Goal: Navigation & Orientation: Understand site structure

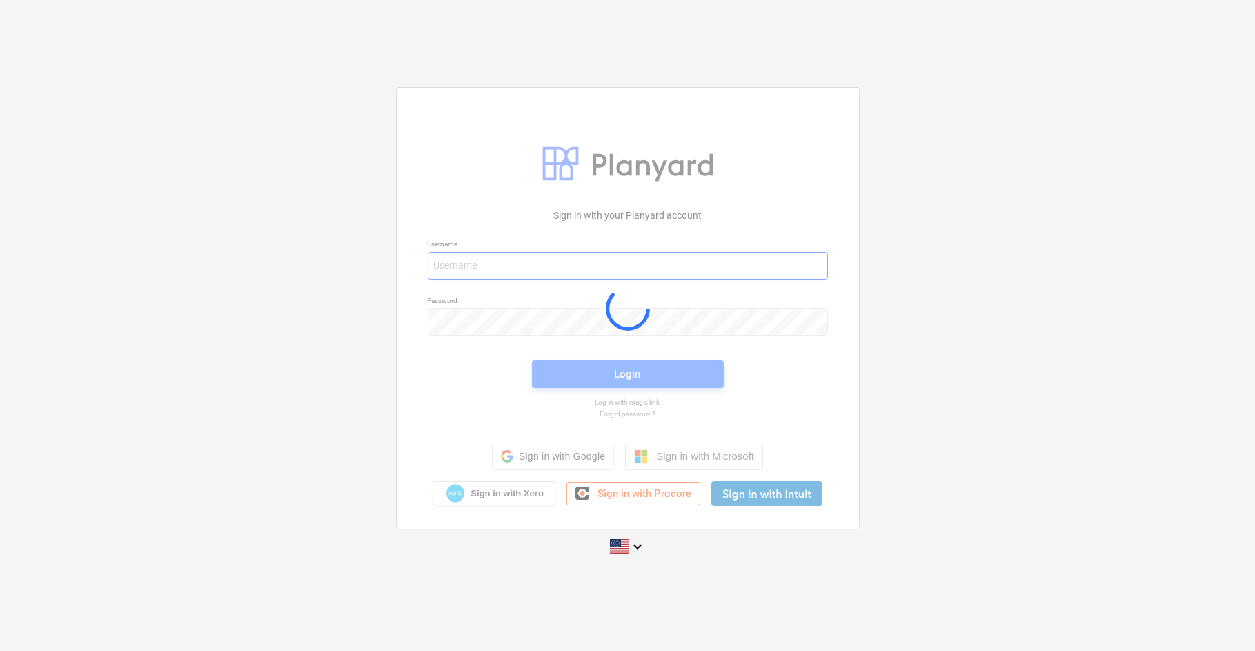
type input "[EMAIL_ADDRESS][PERSON_NAME][DOMAIN_NAME]"
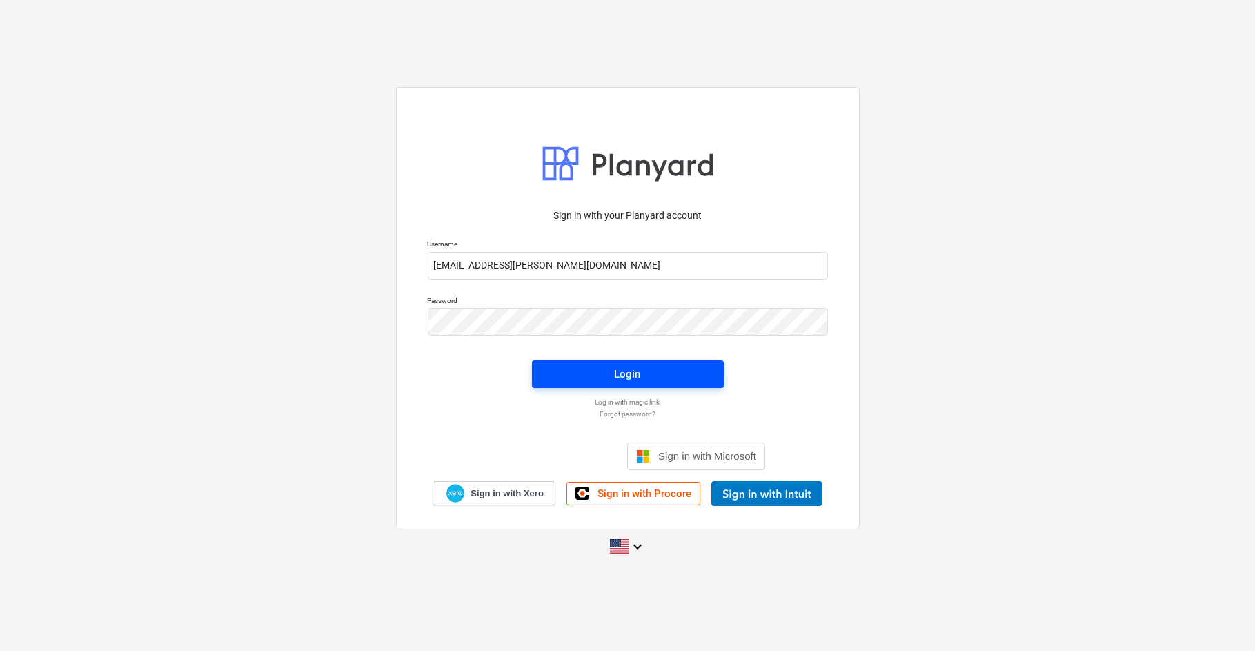
click at [682, 369] on span "Login" at bounding box center [628, 374] width 159 height 18
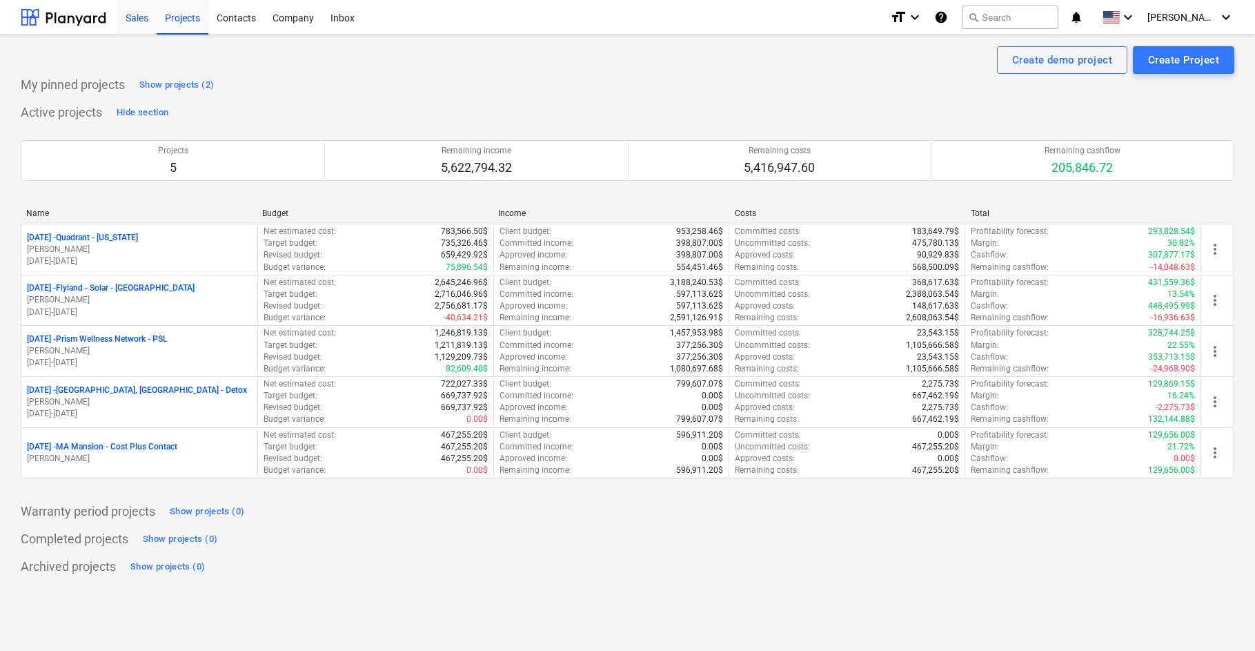
click at [135, 19] on div "Sales" at bounding box center [136, 16] width 39 height 35
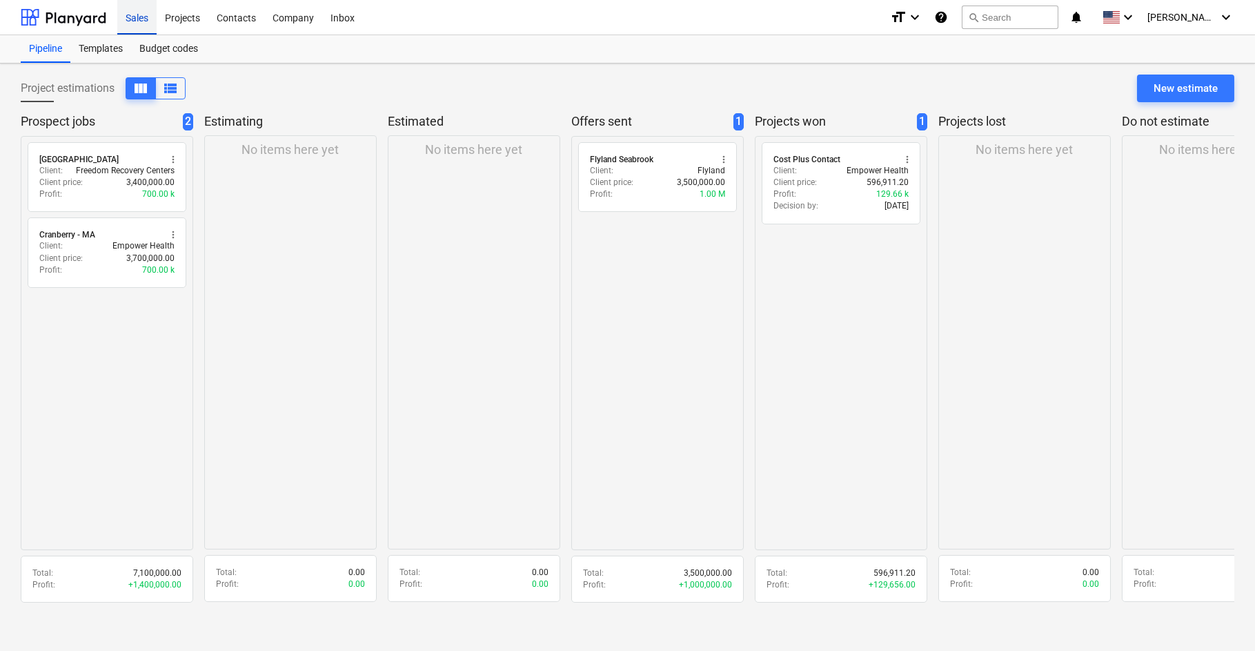
click at [135, 20] on div "Sales" at bounding box center [136, 16] width 39 height 35
click at [182, 18] on div "Projects" at bounding box center [183, 16] width 52 height 35
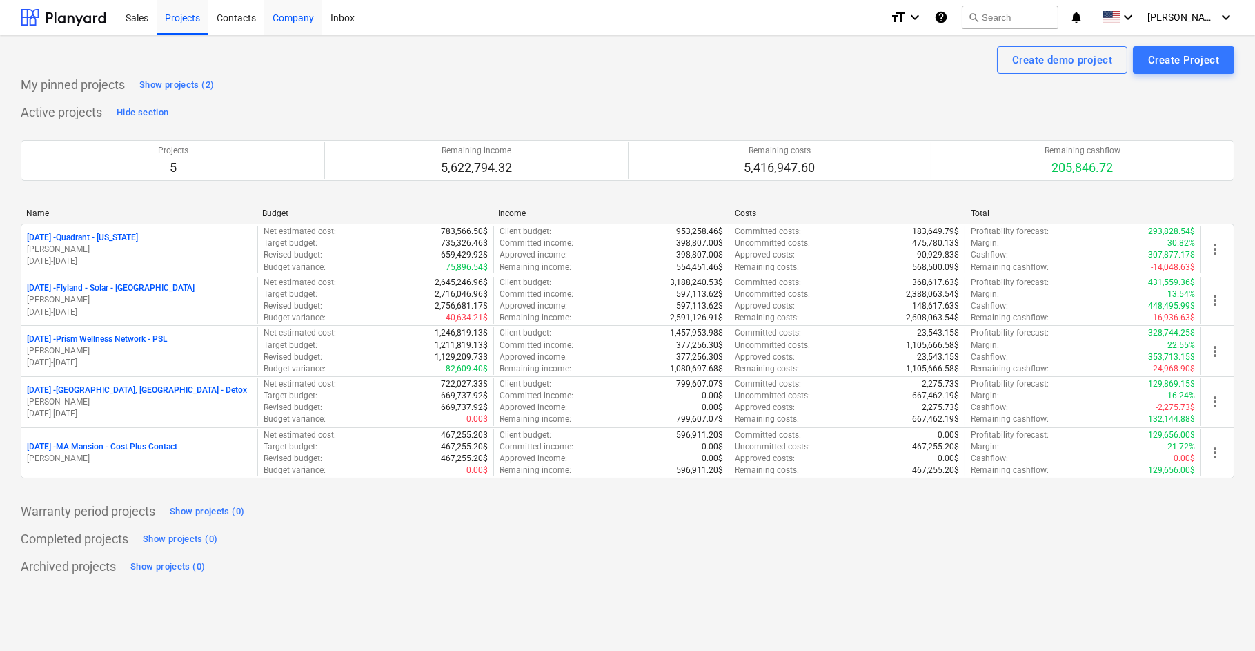
click at [297, 20] on div "Company" at bounding box center [293, 16] width 58 height 35
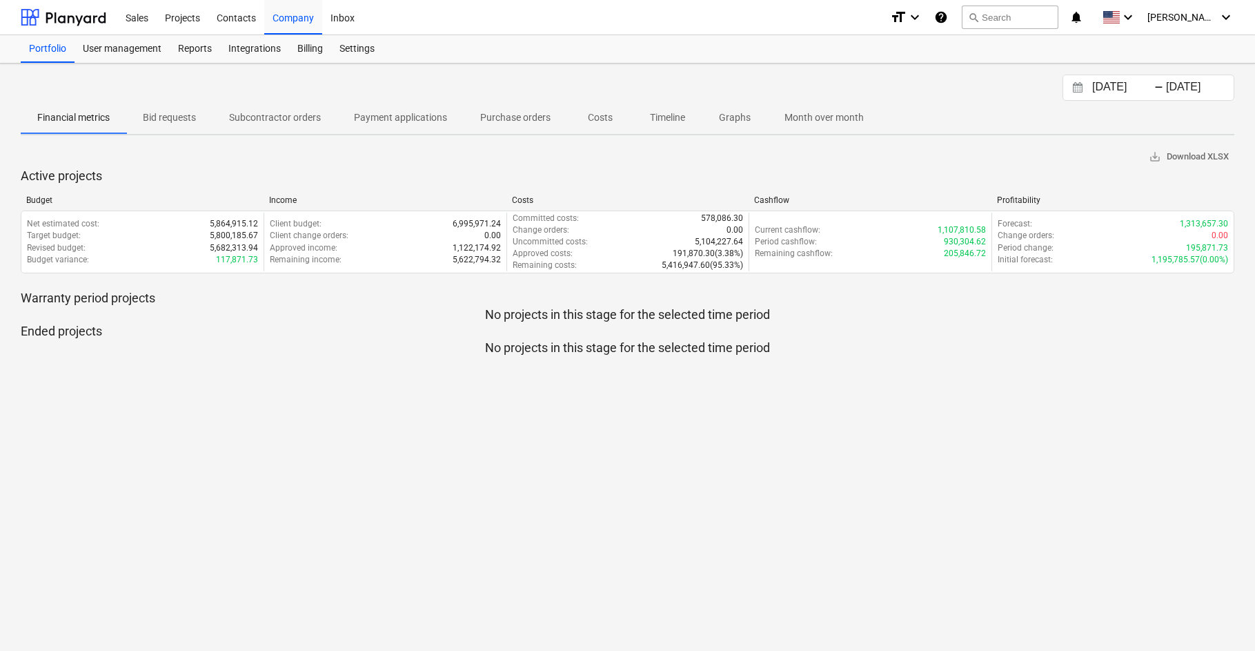
click at [598, 116] on p "Costs" at bounding box center [600, 117] width 33 height 14
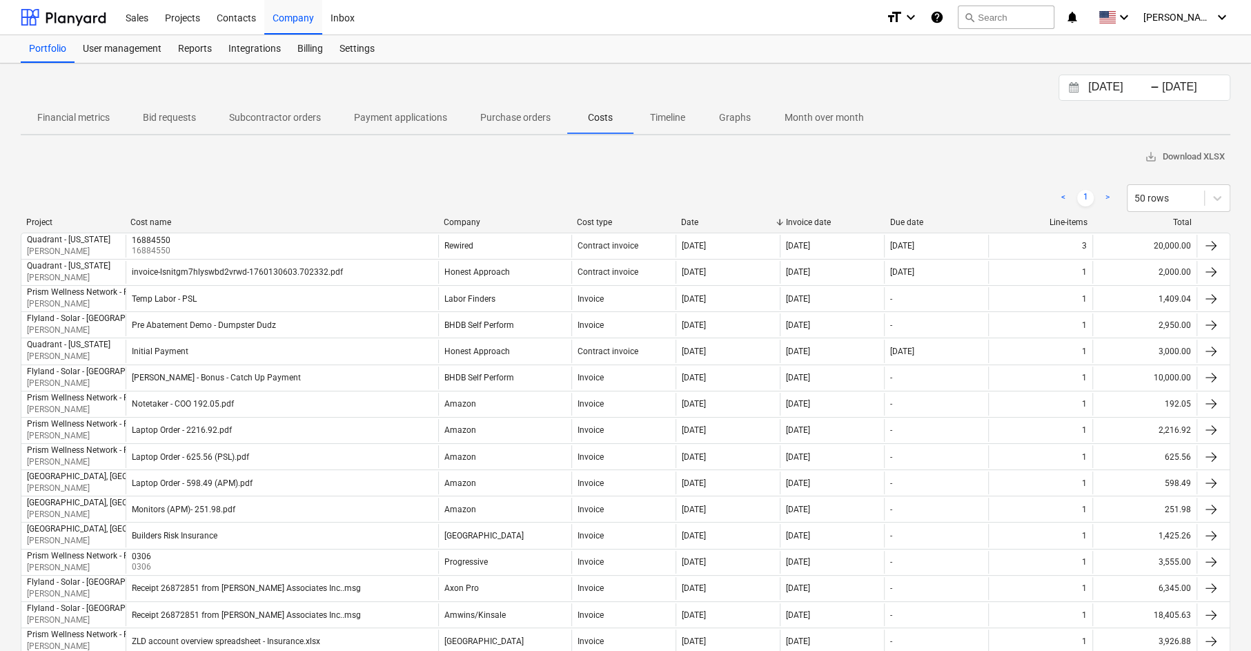
click at [75, 113] on p "Financial metrics" at bounding box center [73, 117] width 72 height 14
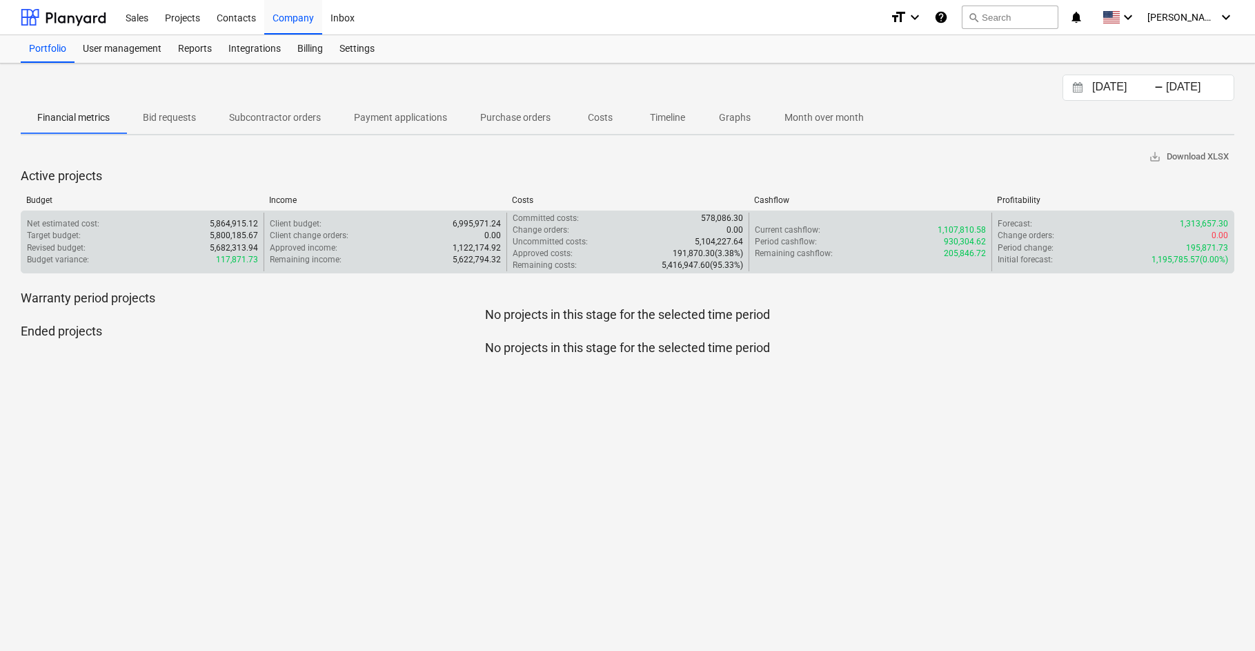
click at [422, 230] on div "Client change orders : 0.00" at bounding box center [385, 236] width 230 height 12
